Goal: Task Accomplishment & Management: Complete application form

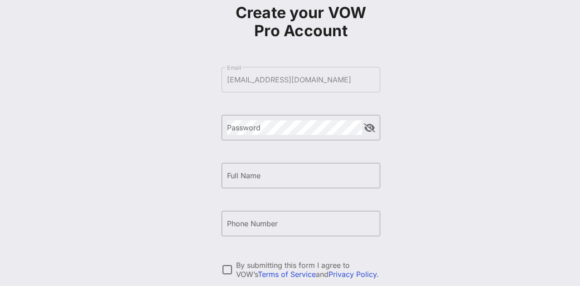
scroll to position [65, 0]
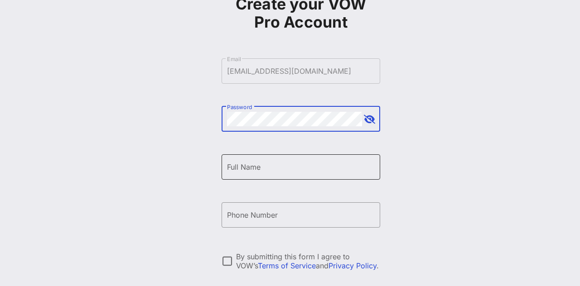
click at [305, 167] on input "Full Name" at bounding box center [301, 167] width 148 height 15
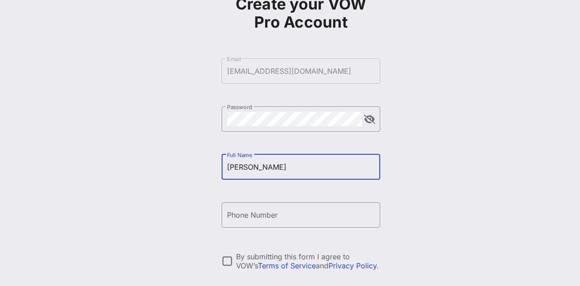
type input "[PERSON_NAME]"
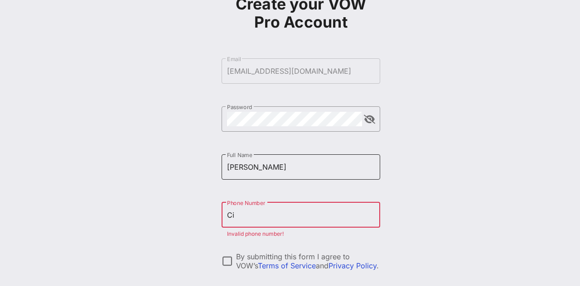
type input "C"
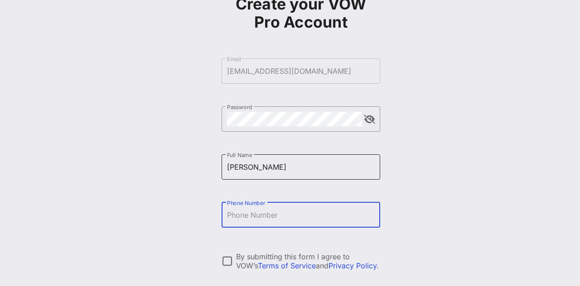
click at [348, 169] on input "[PERSON_NAME]" at bounding box center [301, 167] width 148 height 15
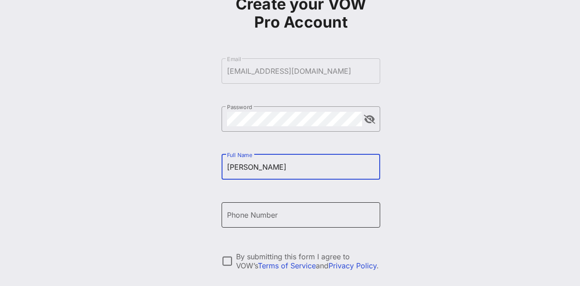
type input "Gilbert Cisneros"
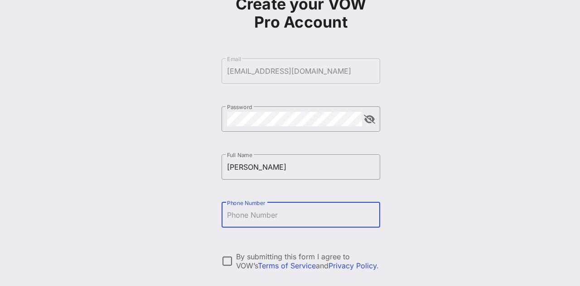
click at [351, 213] on input "Phone Number" at bounding box center [301, 215] width 148 height 15
type input "+15627430203"
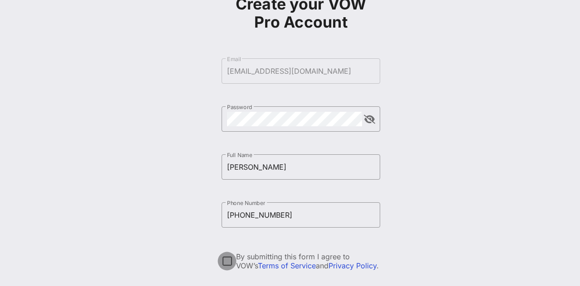
click at [226, 261] on div at bounding box center [226, 261] width 15 height 15
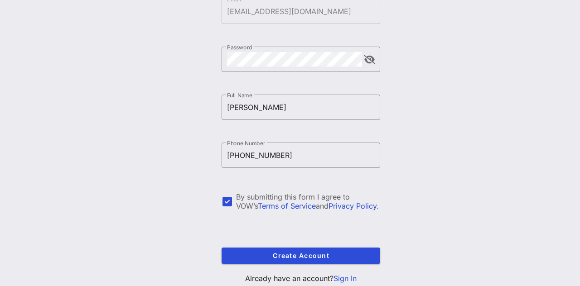
scroll to position [153, 0]
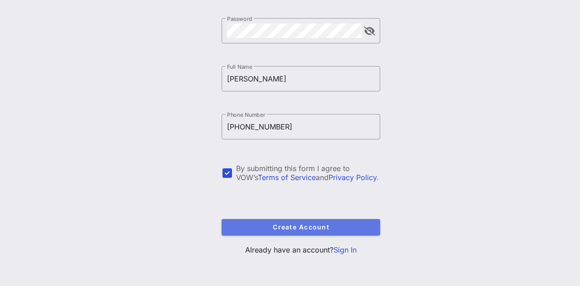
click at [355, 229] on span "Create Account" at bounding box center [301, 227] width 144 height 8
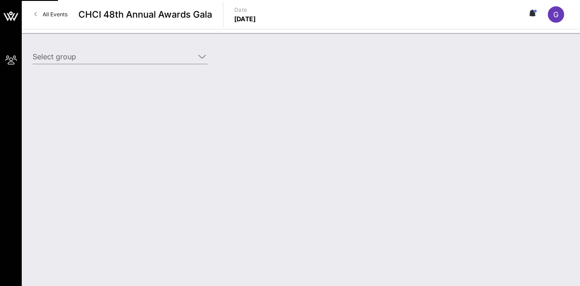
type input "The Gilbert & Jacki Cisneros Foundation (The Gilbert & Jacki Cisneros Foundatio…"
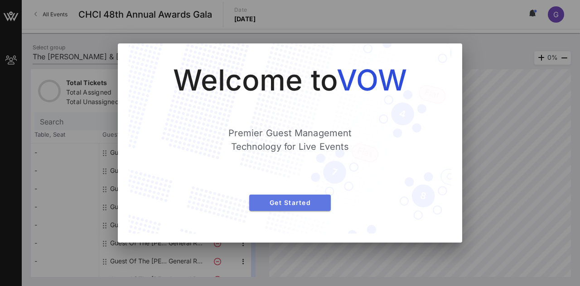
click at [318, 204] on span "Get Started" at bounding box center [289, 203] width 67 height 8
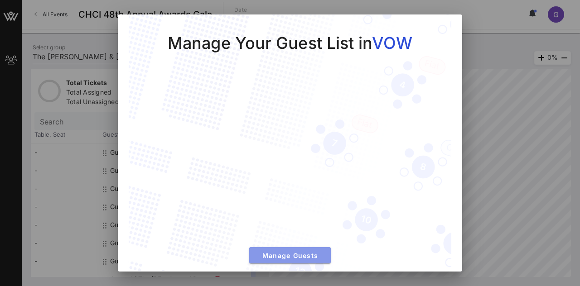
click at [296, 255] on span "Manage Guests" at bounding box center [289, 256] width 67 height 8
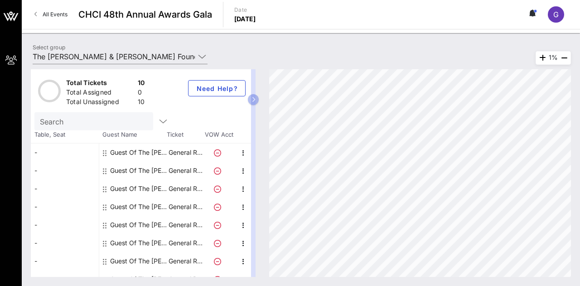
click at [60, 152] on div "-" at bounding box center [65, 153] width 68 height 18
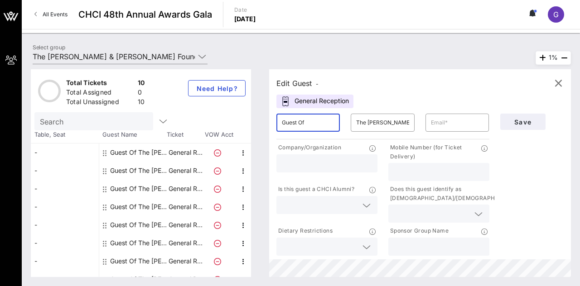
click at [320, 121] on input "Guest Of" at bounding box center [308, 123] width 53 height 15
click at [459, 79] on div "Edit Guest -" at bounding box center [419, 84] width 287 height 14
click at [118, 171] on div "Guest Of The Gilbert & Jacki Cisneros Foundation" at bounding box center [138, 171] width 57 height 18
click at [327, 123] on input "Guest Of" at bounding box center [308, 123] width 53 height 15
type input "Guest Of CHCI"
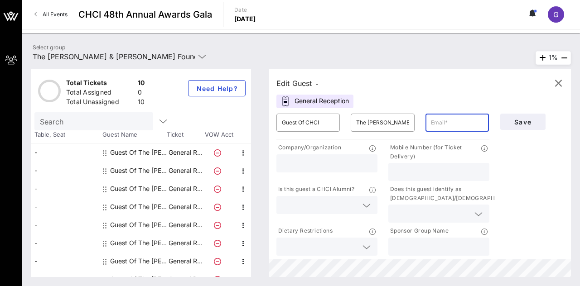
click at [458, 123] on input "text" at bounding box center [457, 123] width 53 height 15
click at [327, 162] on input "text" at bounding box center [327, 164] width 90 height 12
click at [453, 169] on input "text" at bounding box center [439, 172] width 90 height 12
click at [548, 164] on div "Save" at bounding box center [532, 183] width 75 height 150
click at [558, 84] on icon "button" at bounding box center [558, 83] width 11 height 11
